Goal: Task Accomplishment & Management: Manage account settings

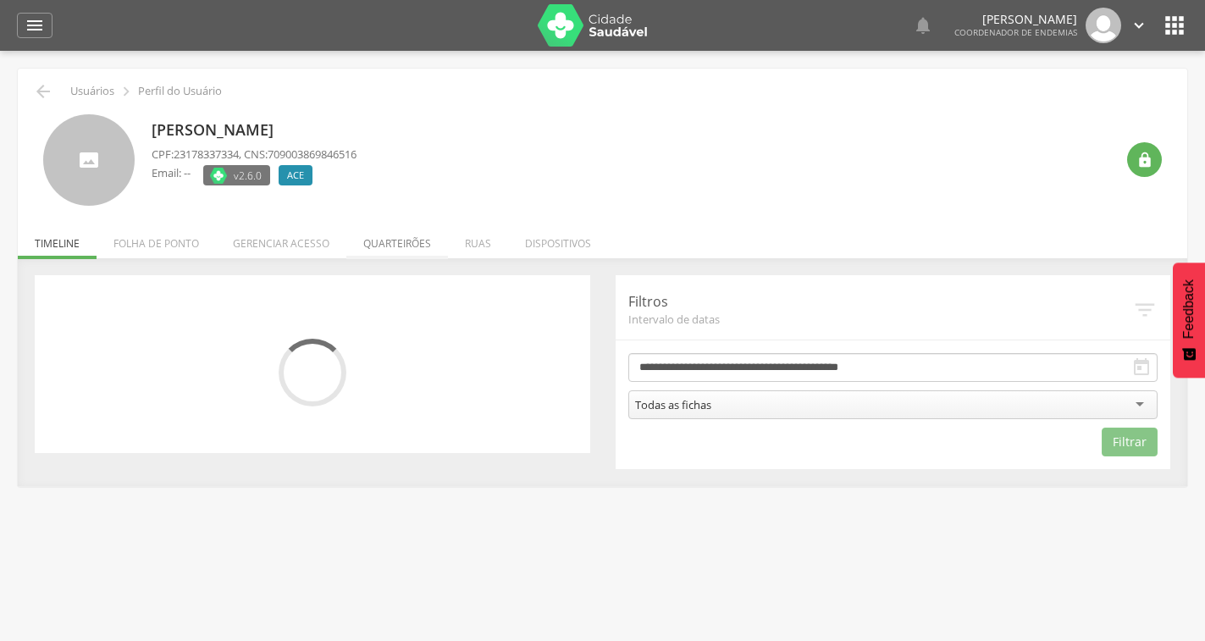
click at [380, 246] on li "Quarteirões" at bounding box center [397, 239] width 102 height 40
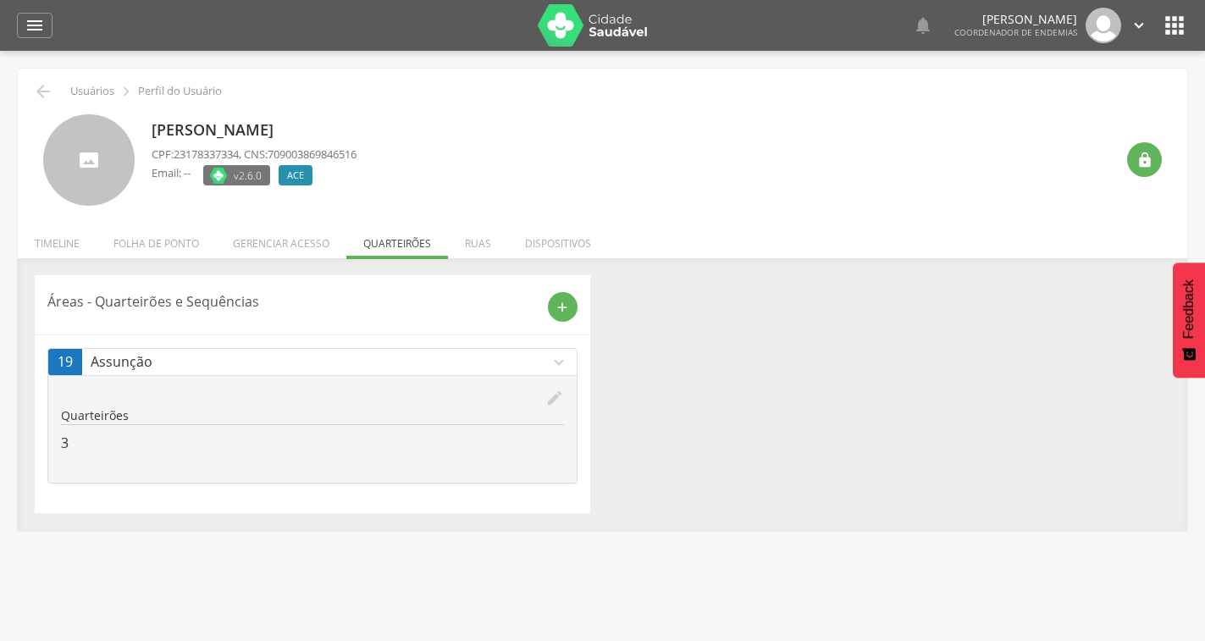
click at [556, 395] on icon "edit" at bounding box center [554, 398] width 19 height 19
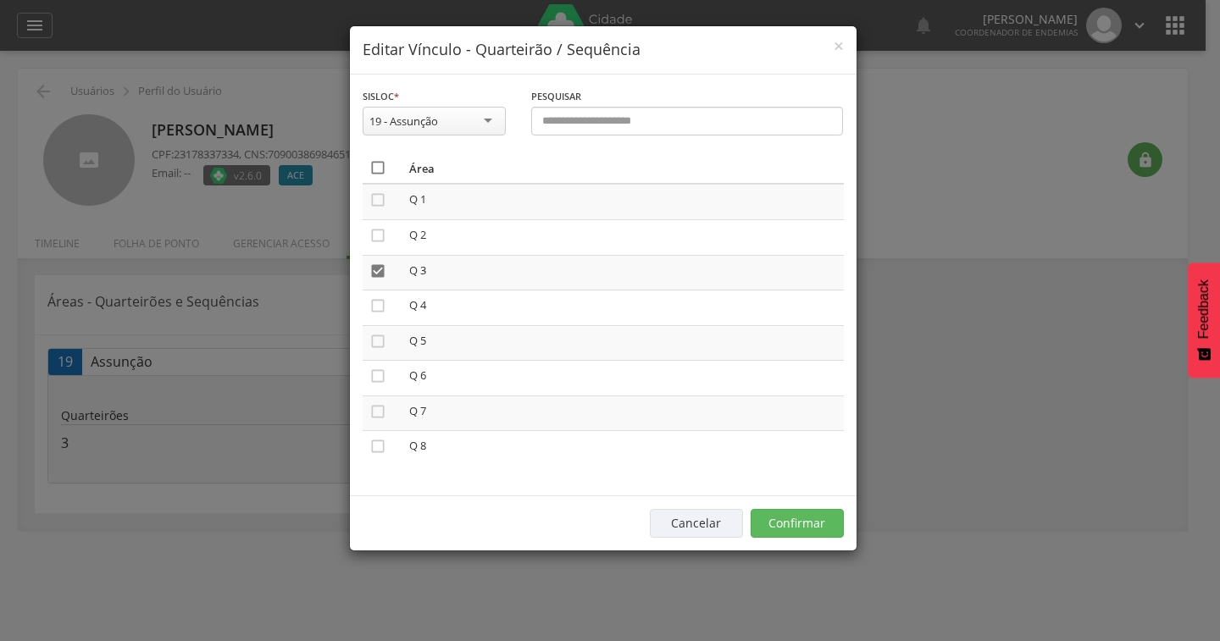
click at [376, 165] on icon "" at bounding box center [377, 167] width 17 height 17
click at [376, 165] on icon "" at bounding box center [377, 167] width 17 height 17
click at [805, 522] on button "Confirmar" at bounding box center [796, 523] width 93 height 29
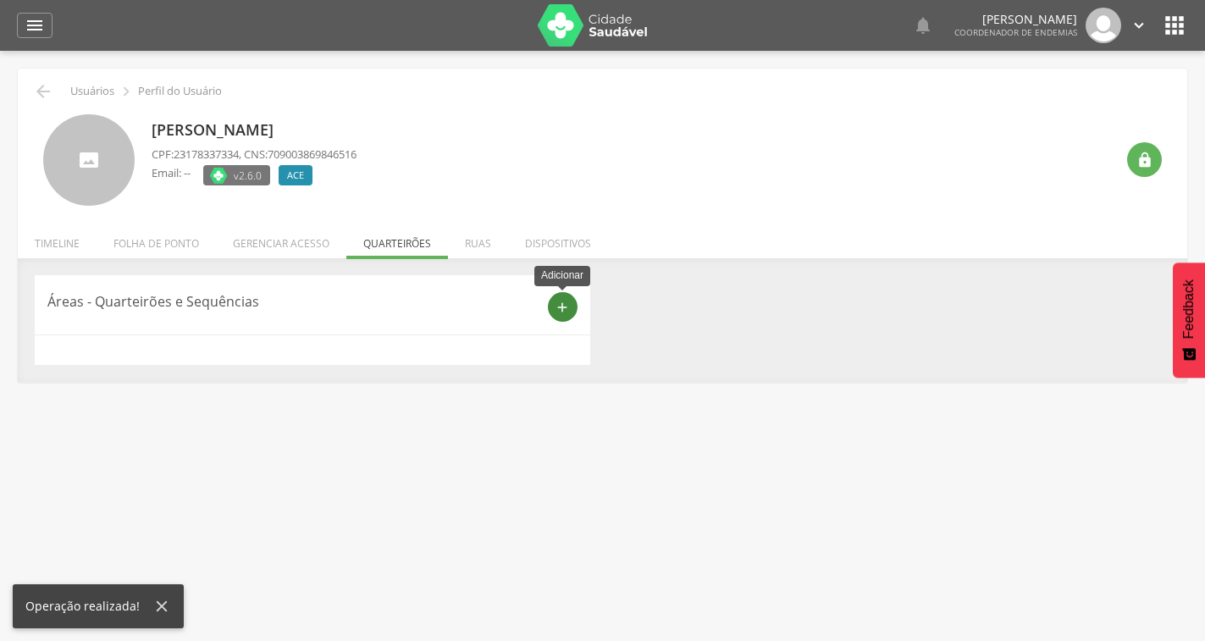
click at [560, 301] on icon "add" at bounding box center [562, 307] width 15 height 15
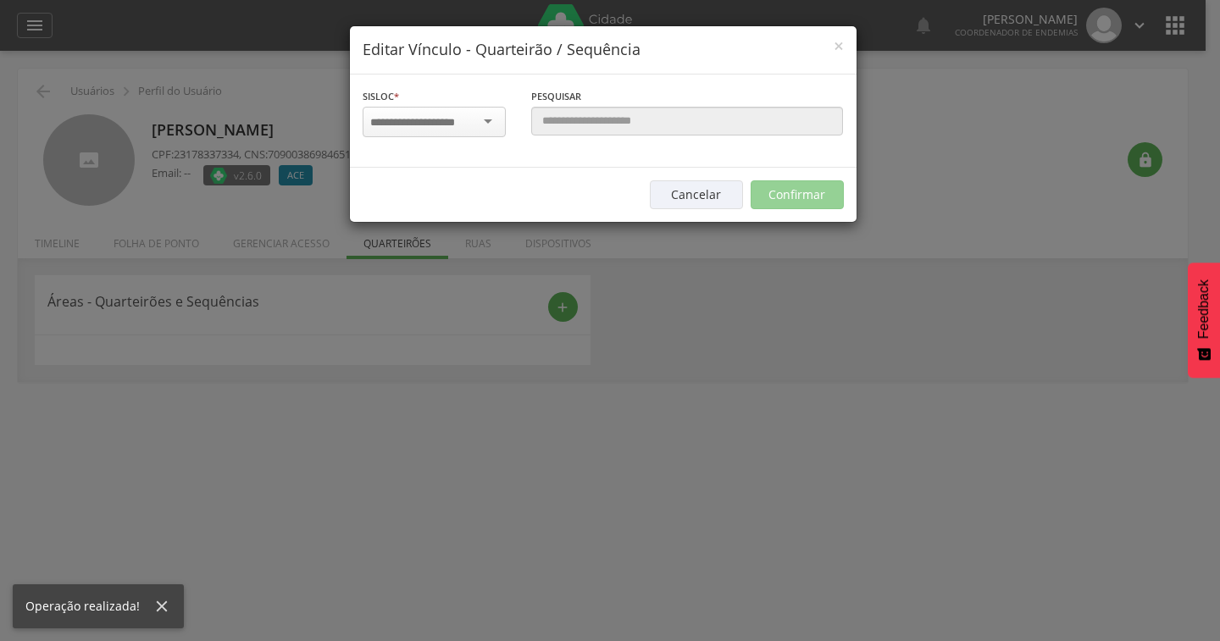
click at [459, 122] on input "select-one" at bounding box center [423, 122] width 107 height 15
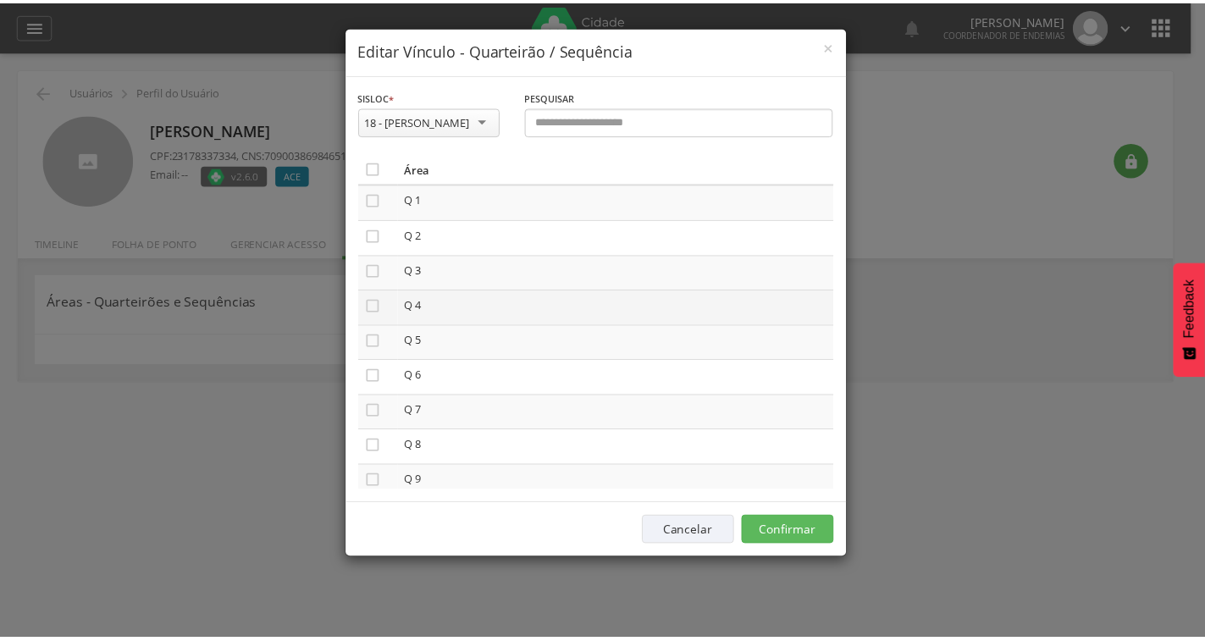
scroll to position [97, 0]
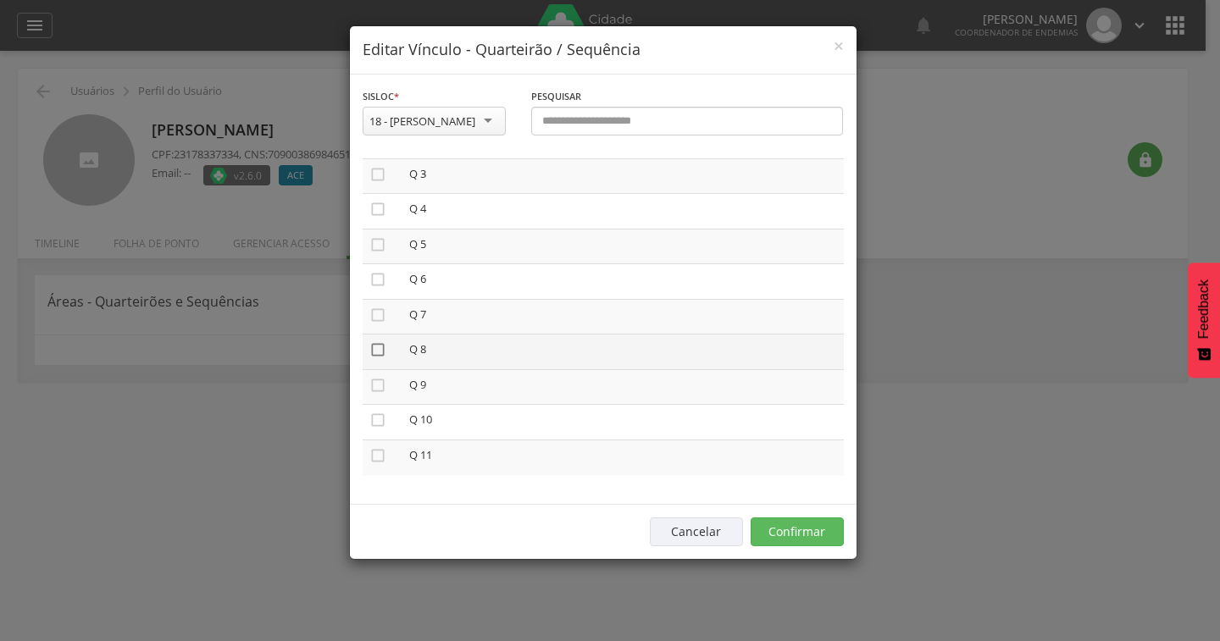
click at [378, 346] on icon "" at bounding box center [377, 349] width 17 height 17
click at [790, 530] on button "Confirmar" at bounding box center [796, 531] width 93 height 29
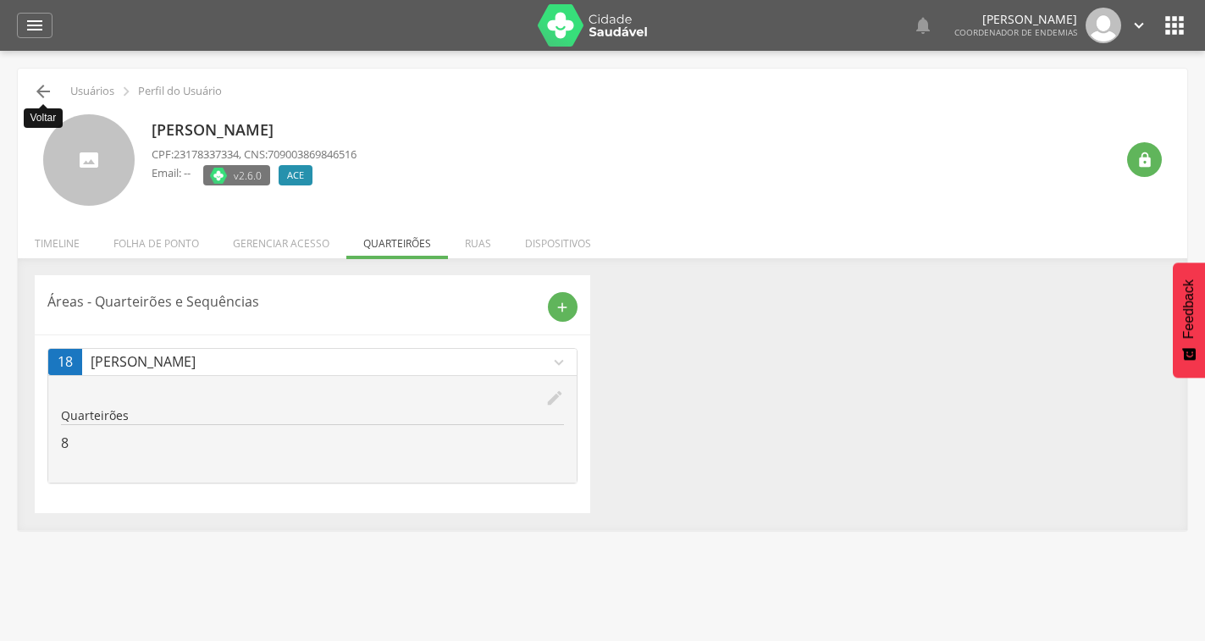
click at [47, 92] on icon "" at bounding box center [43, 91] width 20 height 20
